Goal: Information Seeking & Learning: Learn about a topic

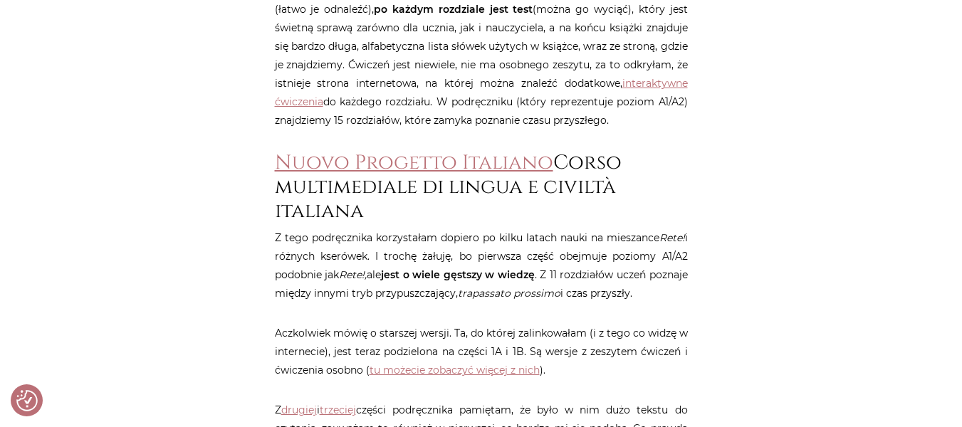
scroll to position [1376, 0]
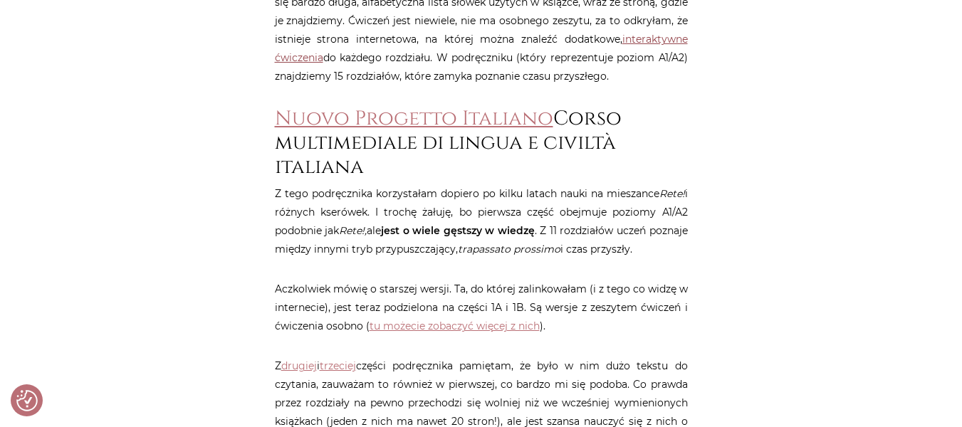
click at [637, 42] on link "interaktywne ćwiczenia" at bounding box center [481, 48] width 413 height 31
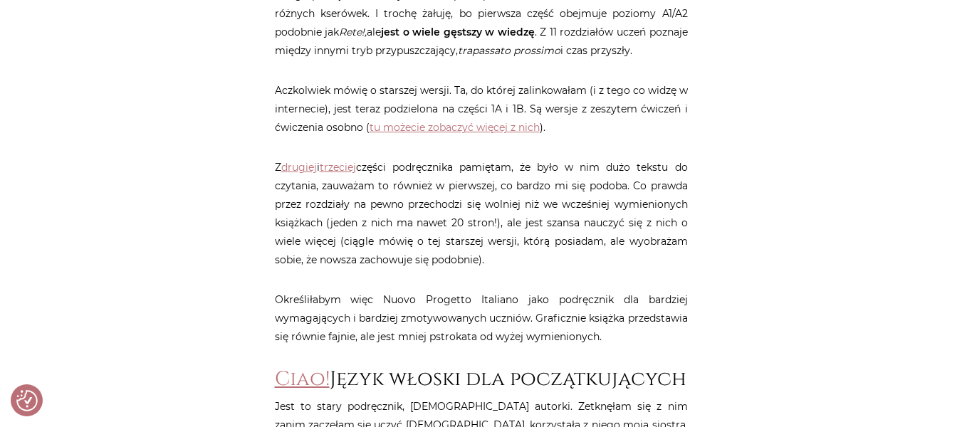
scroll to position [1546, 0]
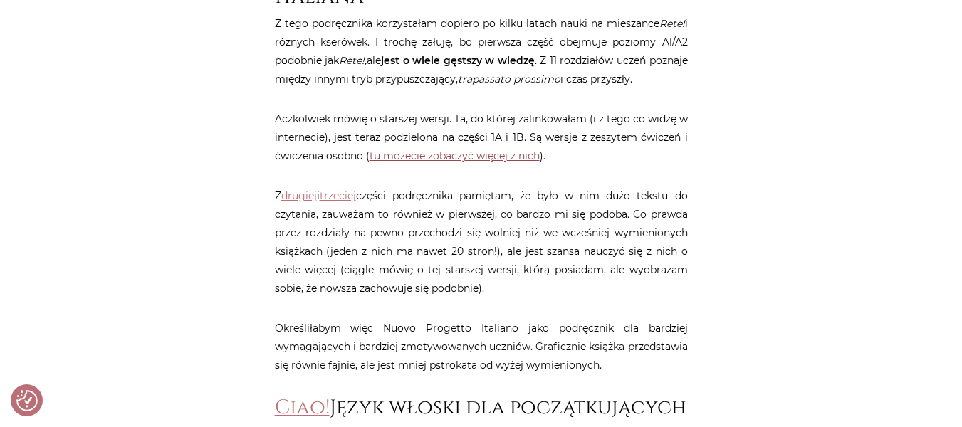
click at [459, 157] on link "tu możecie zobaczyć więcej z nich" at bounding box center [454, 155] width 170 height 13
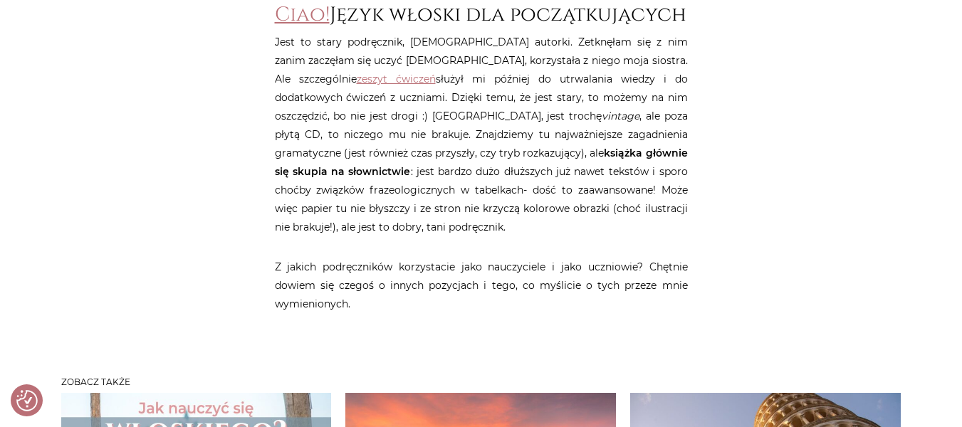
scroll to position [1940, 0]
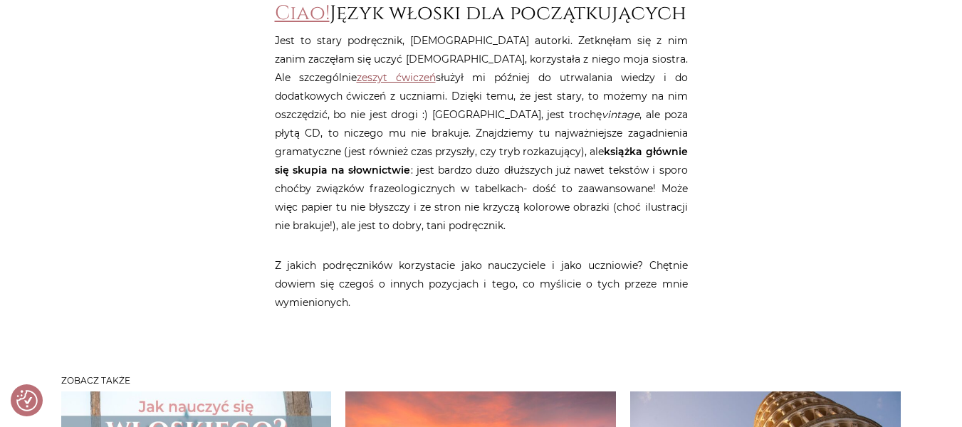
click at [357, 84] on link "zeszyt ćwiczeń" at bounding box center [396, 77] width 79 height 13
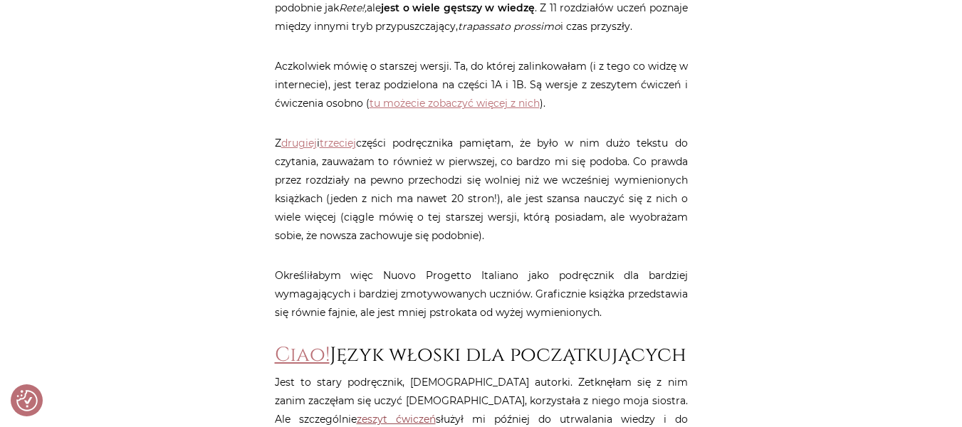
scroll to position [1627, 0]
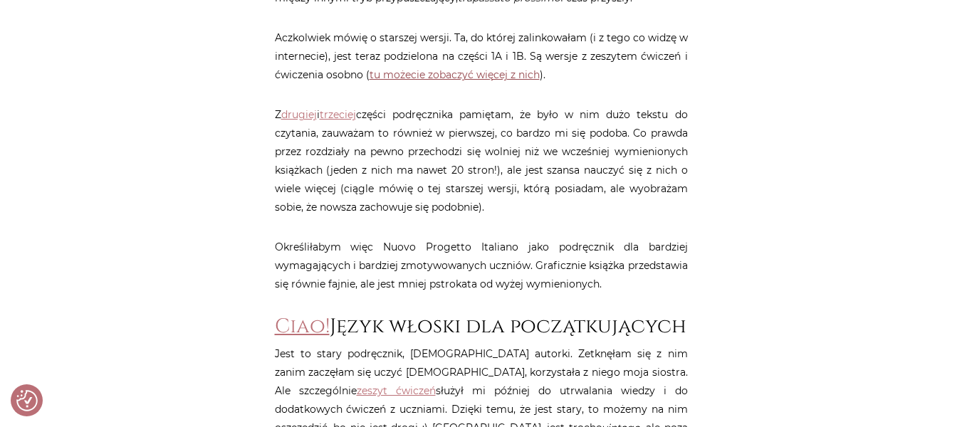
click at [399, 76] on link "tu możecie zobaczyć więcej z nich" at bounding box center [454, 74] width 170 height 13
